Goal: Task Accomplishment & Management: Complete application form

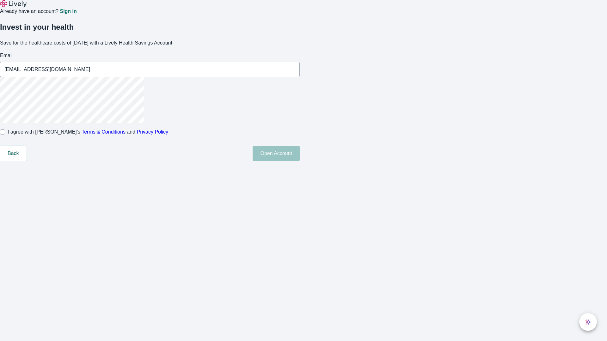
click at [5, 135] on input "I agree with Lively’s Terms & Conditions and Privacy Policy" at bounding box center [2, 132] width 5 height 5
checkbox input "true"
click at [300, 161] on button "Open Account" at bounding box center [276, 153] width 47 height 15
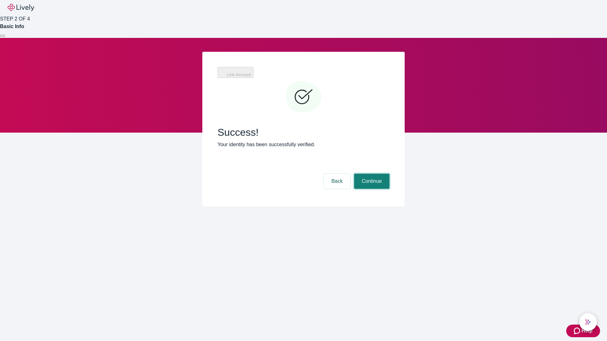
click at [371, 174] on button "Continue" at bounding box center [371, 181] width 35 height 15
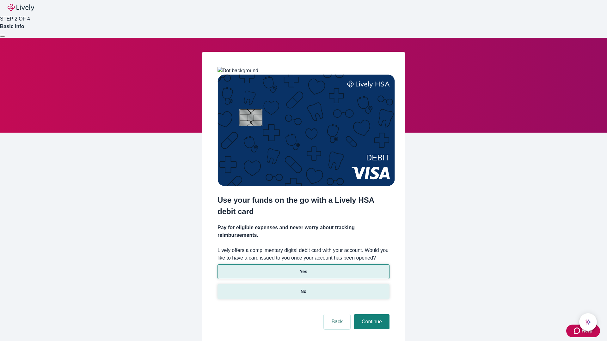
click at [303, 289] on p "No" at bounding box center [304, 292] width 6 height 7
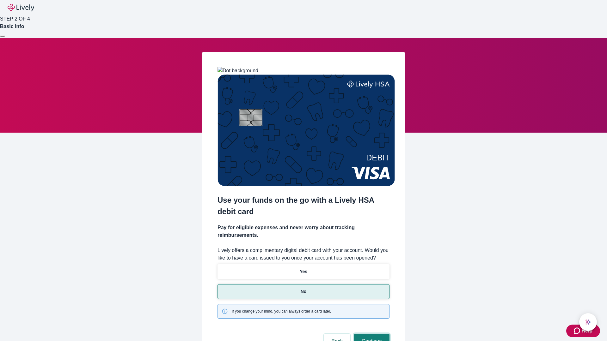
click at [371, 334] on button "Continue" at bounding box center [371, 341] width 35 height 15
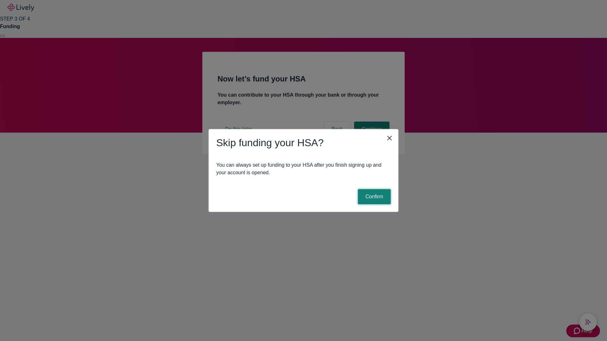
click at [373, 197] on button "Confirm" at bounding box center [374, 196] width 33 height 15
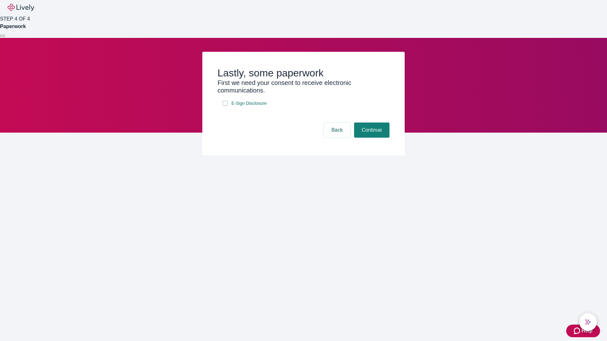
click at [225, 106] on input "E-Sign Disclosure" at bounding box center [225, 103] width 5 height 5
checkbox input "true"
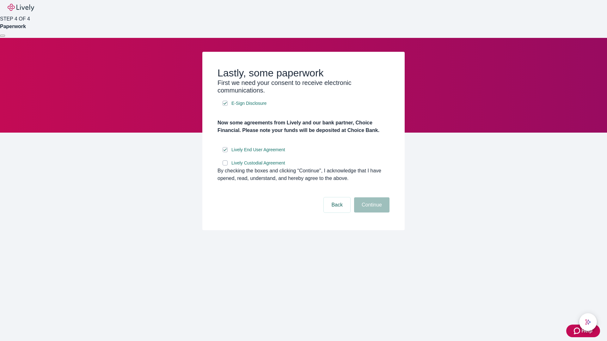
click at [225, 166] on input "Lively Custodial Agreement" at bounding box center [225, 163] width 5 height 5
checkbox input "true"
click at [371, 213] on button "Continue" at bounding box center [371, 205] width 35 height 15
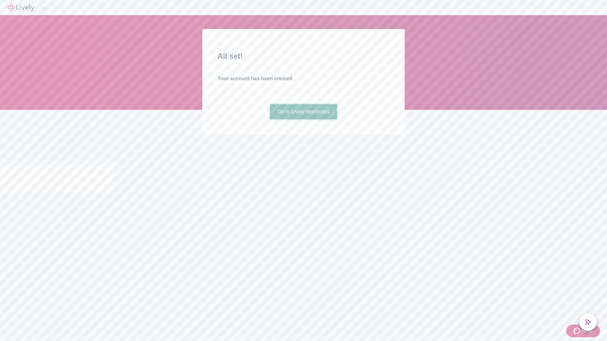
click at [303, 119] on link "Go to Lively dashboard" at bounding box center [303, 111] width 67 height 15
